Goal: Navigation & Orientation: Understand site structure

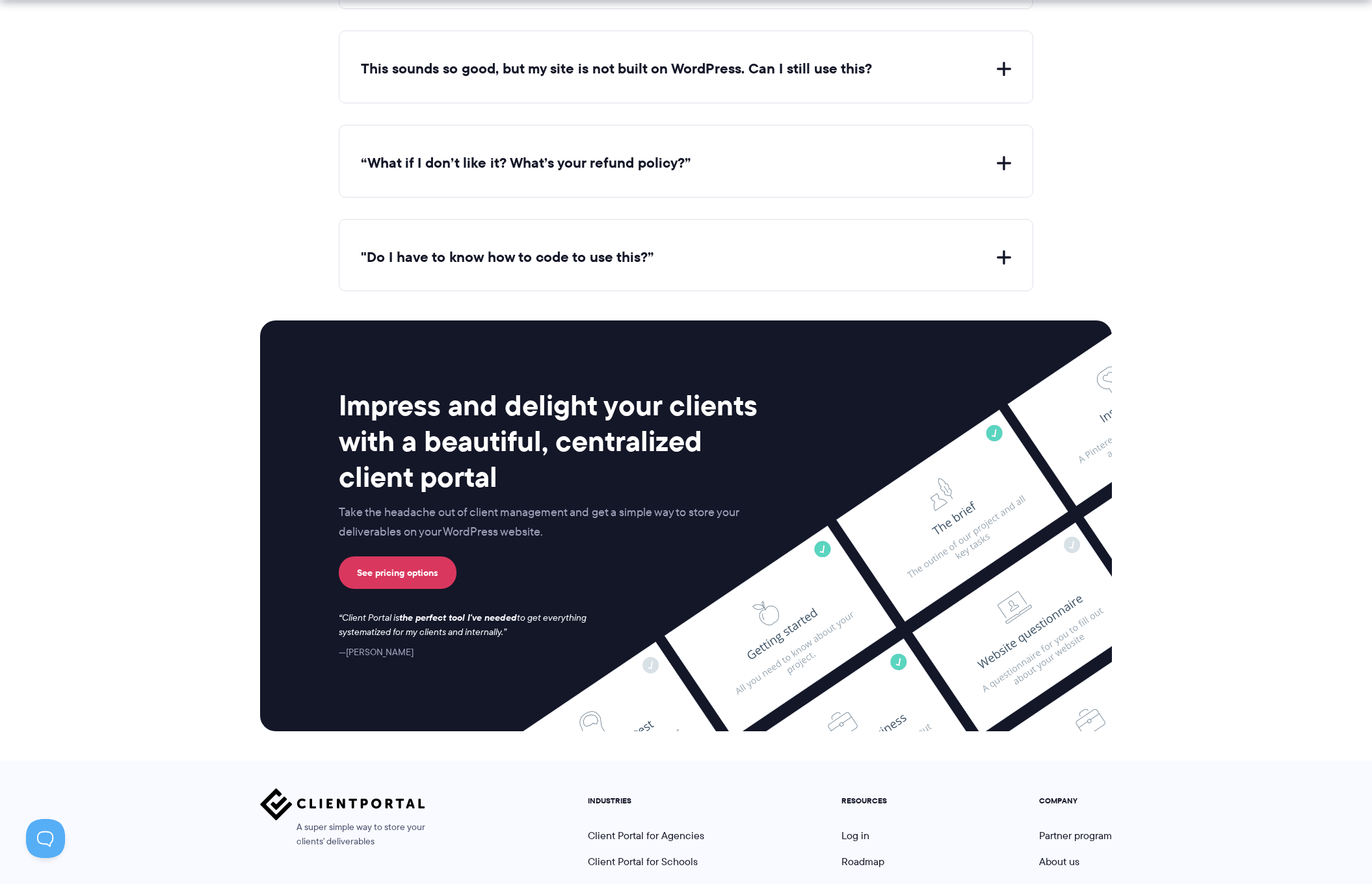
scroll to position [5072, 0]
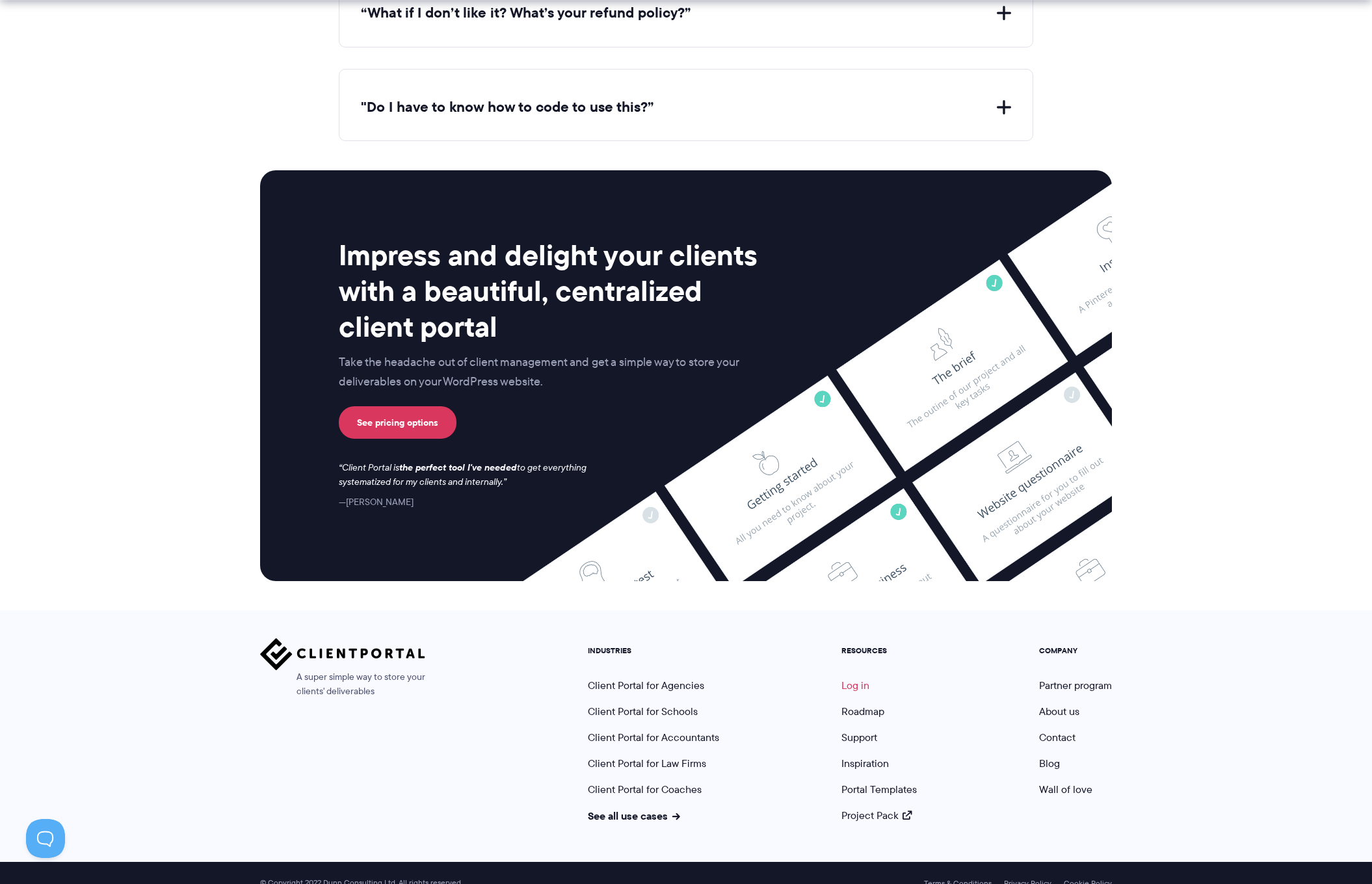
click at [864, 678] on link "Log in" at bounding box center [856, 685] width 28 height 15
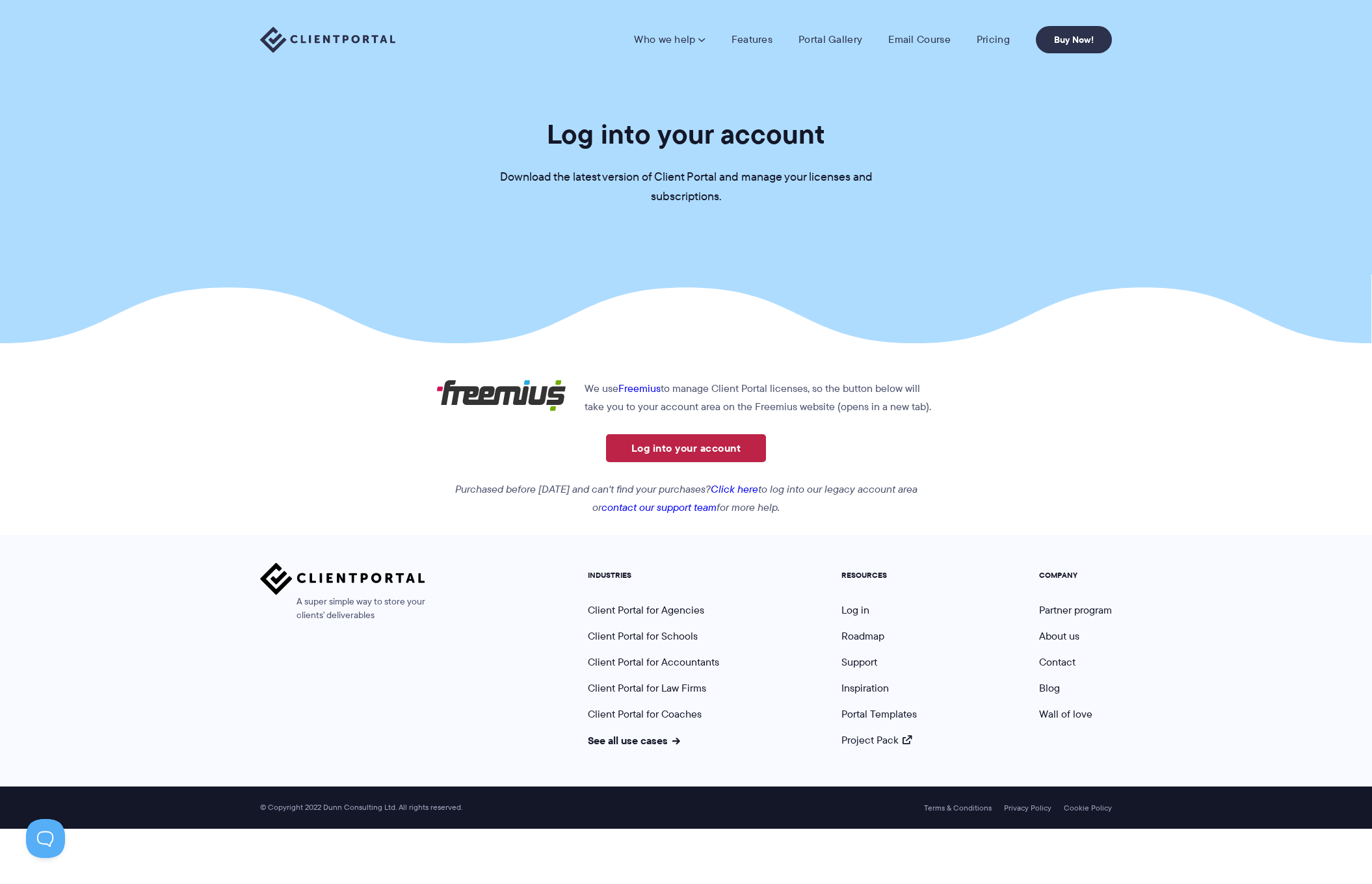
click at [698, 446] on link "Log into your account" at bounding box center [686, 448] width 160 height 28
click at [749, 39] on link "Features" at bounding box center [752, 39] width 41 height 13
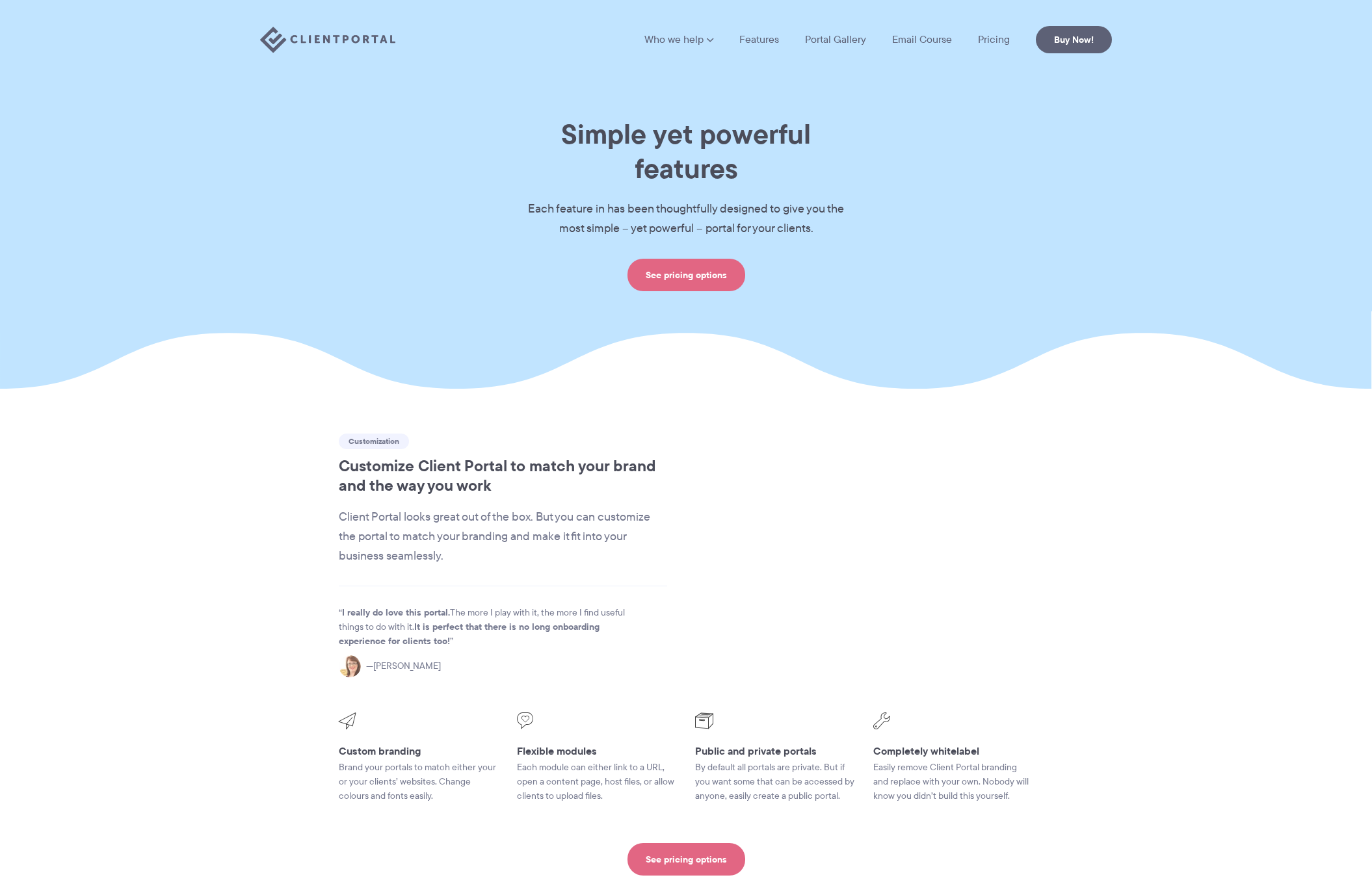
click at [840, 44] on link "Portal Gallery" at bounding box center [835, 39] width 61 height 11
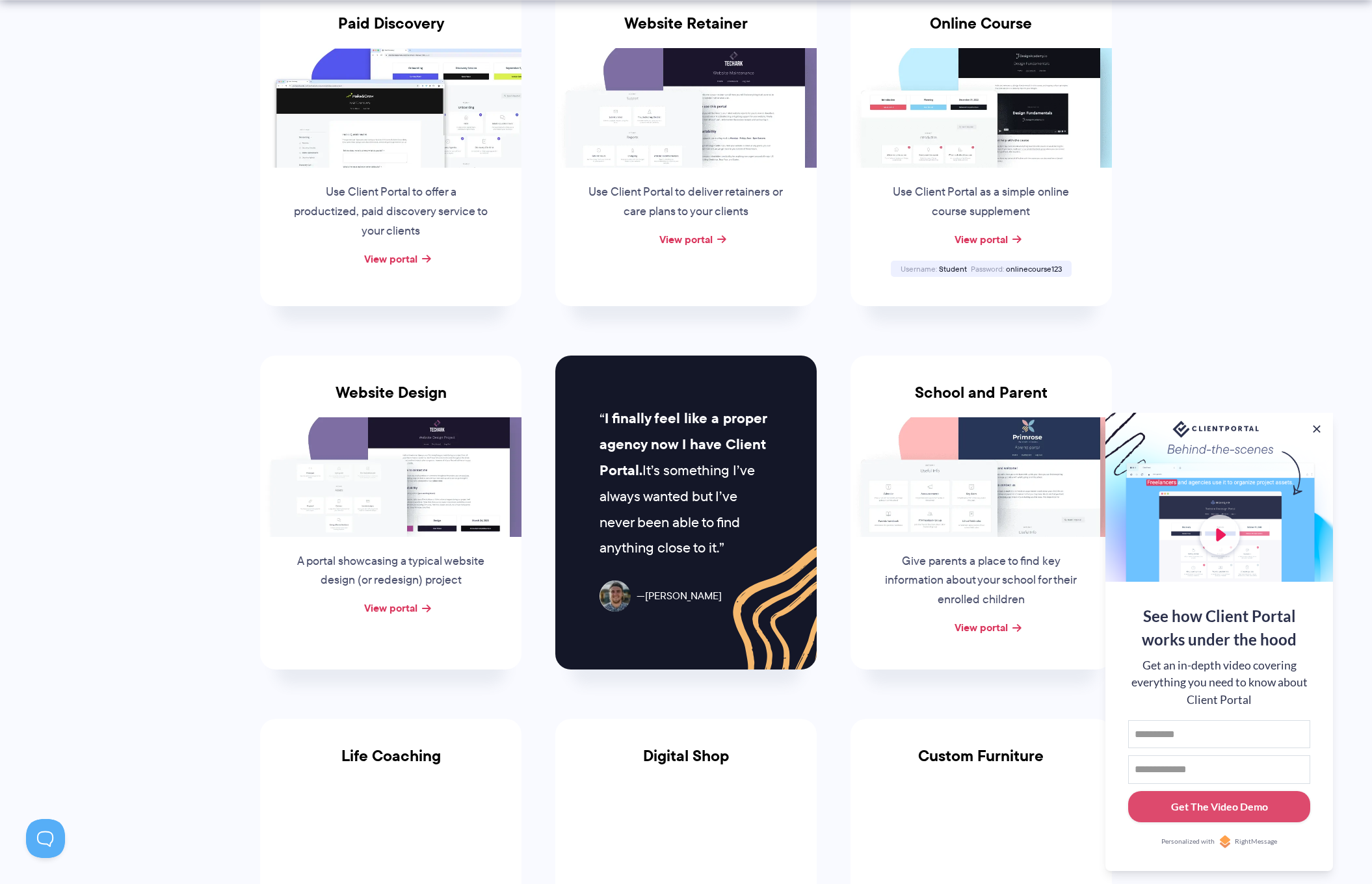
scroll to position [314, 0]
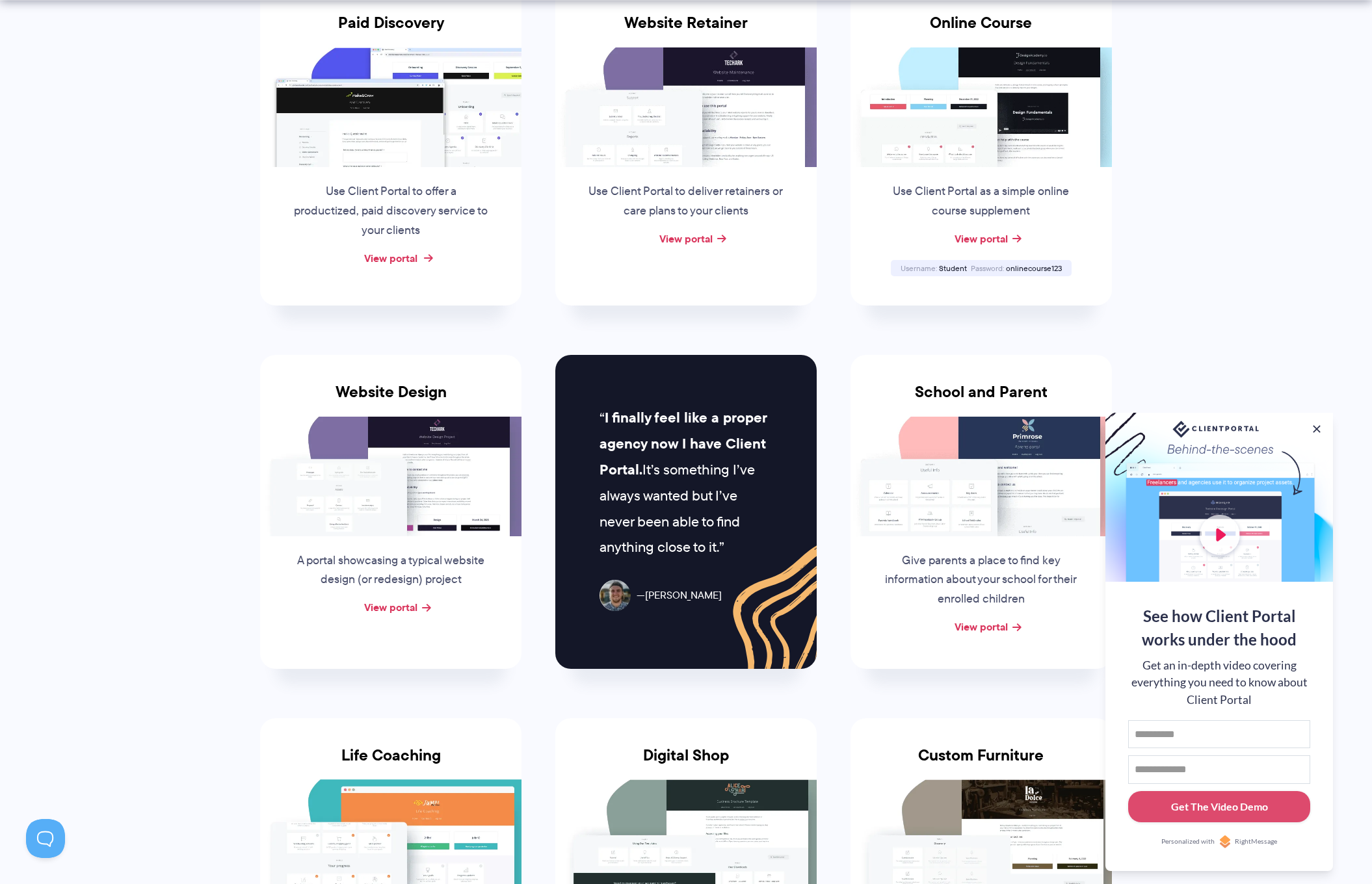
click at [415, 256] on link "View portal" at bounding box center [391, 258] width 54 height 16
click at [673, 239] on link "View portal" at bounding box center [686, 238] width 54 height 16
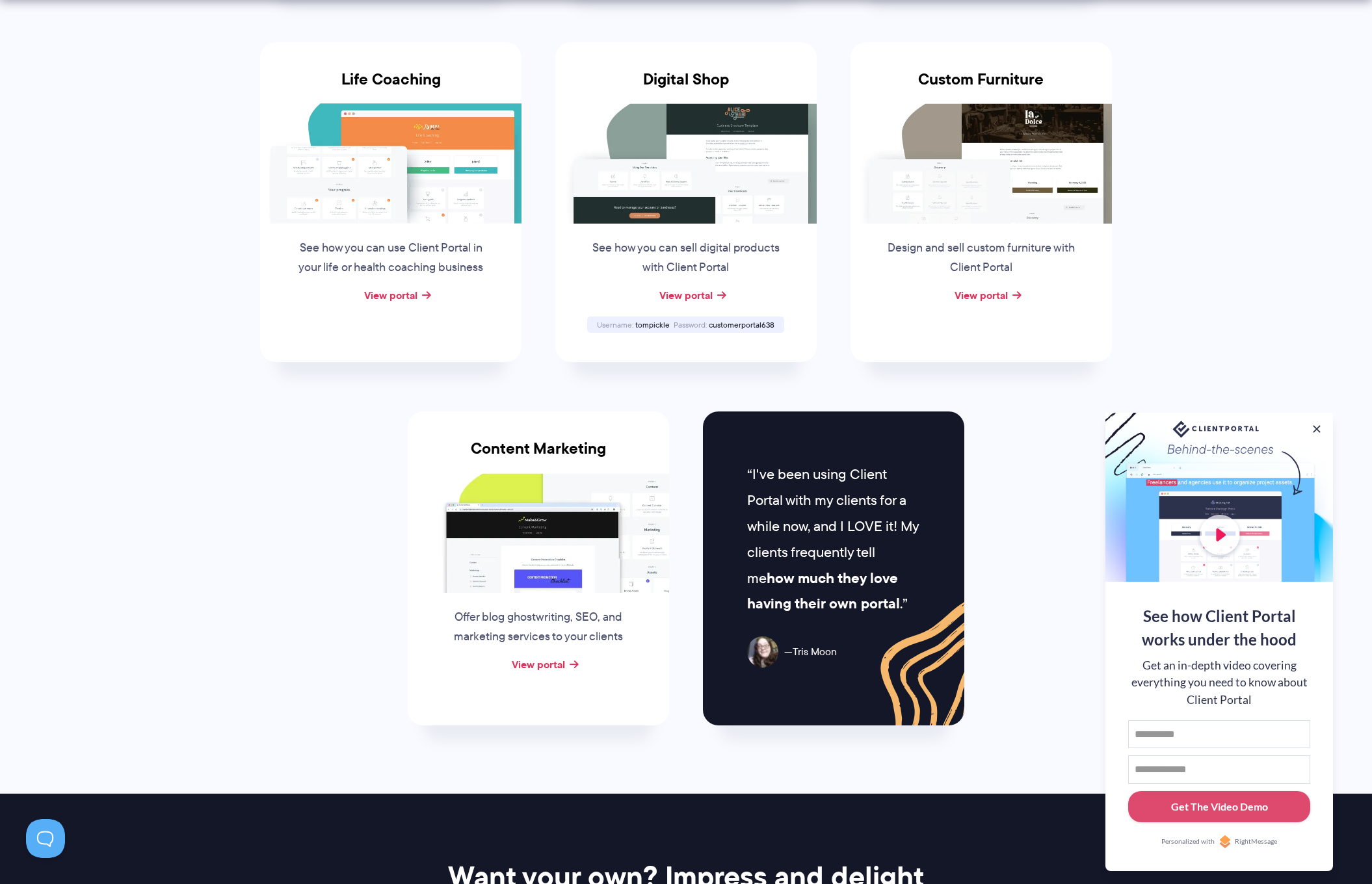
scroll to position [997, 0]
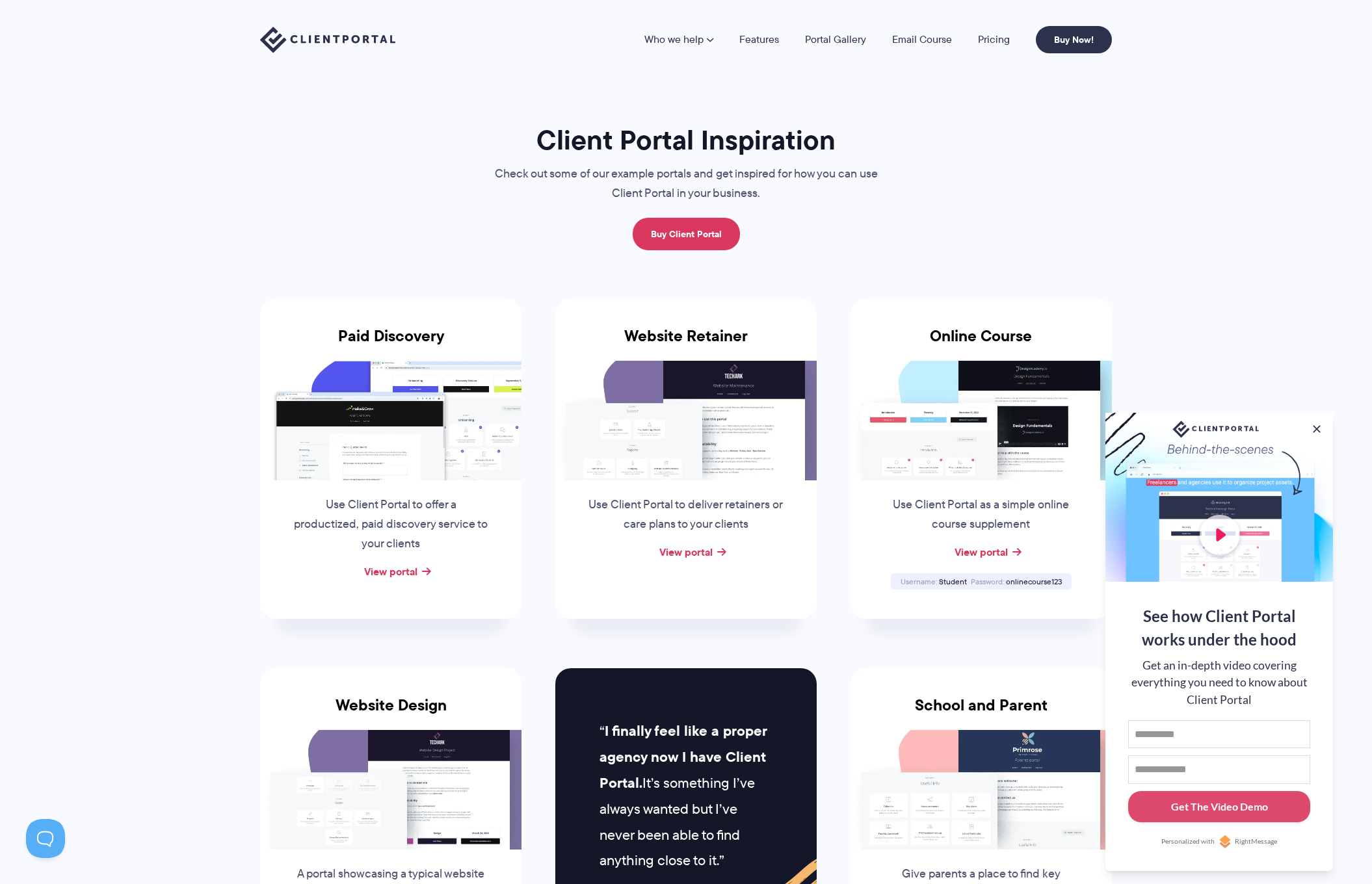
scroll to position [0, 0]
click at [766, 37] on link "Features" at bounding box center [759, 39] width 39 height 11
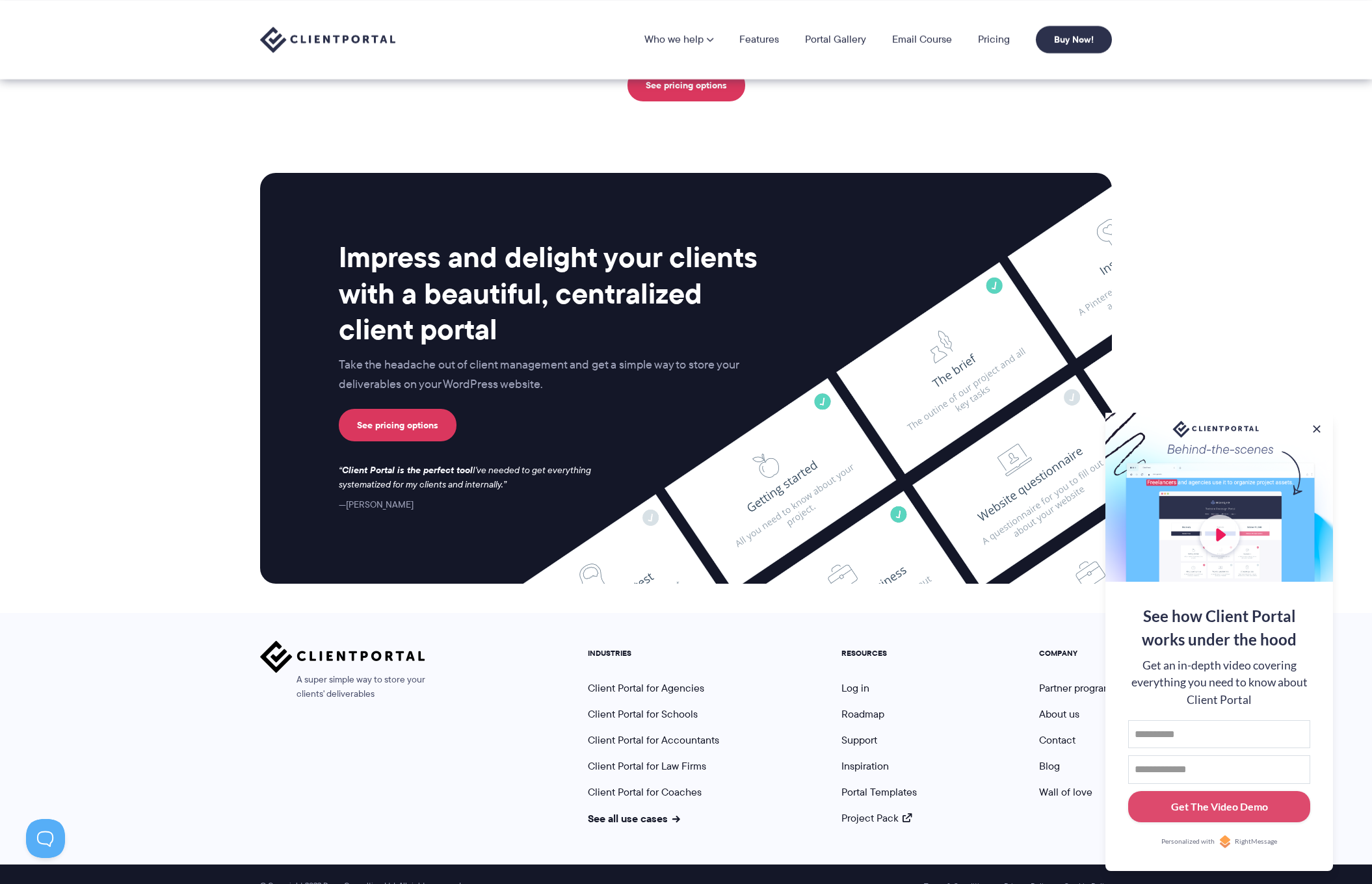
scroll to position [3148, 0]
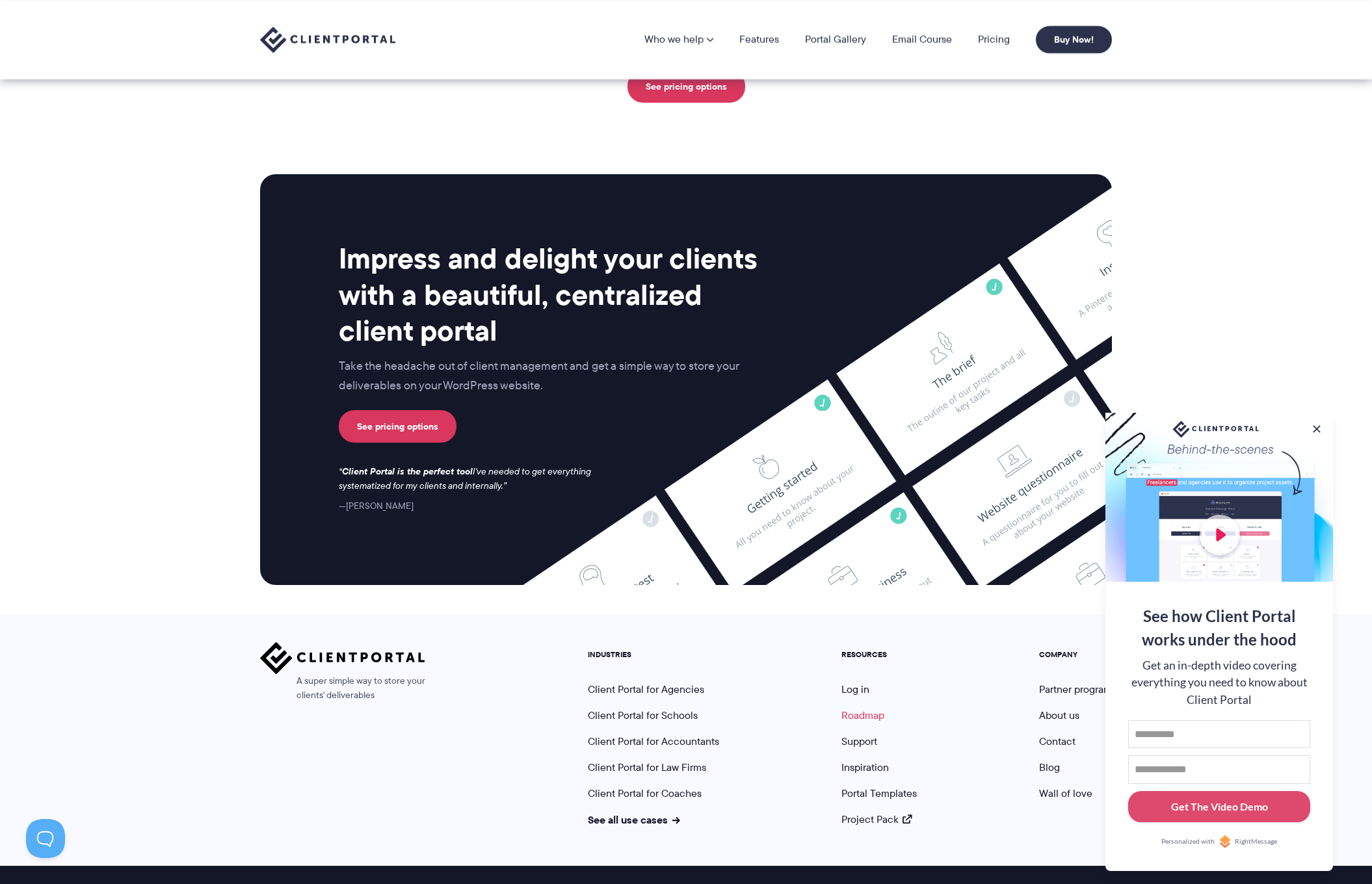
click at [863, 708] on link "Roadmap" at bounding box center [863, 715] width 43 height 15
click at [898, 786] on link "Portal Templates" at bounding box center [879, 793] width 75 height 15
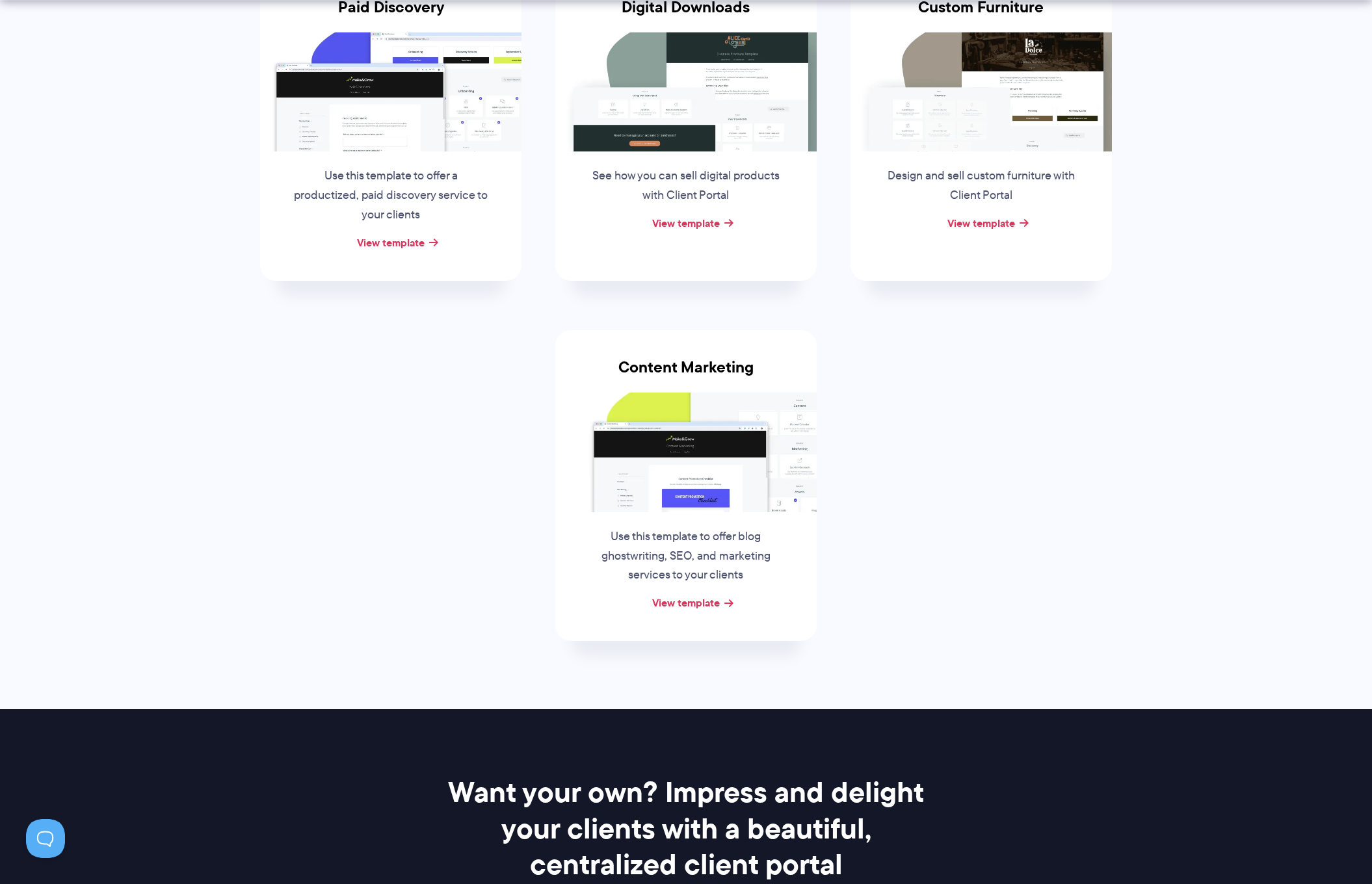
scroll to position [314, 0]
